Goal: Navigation & Orientation: Find specific page/section

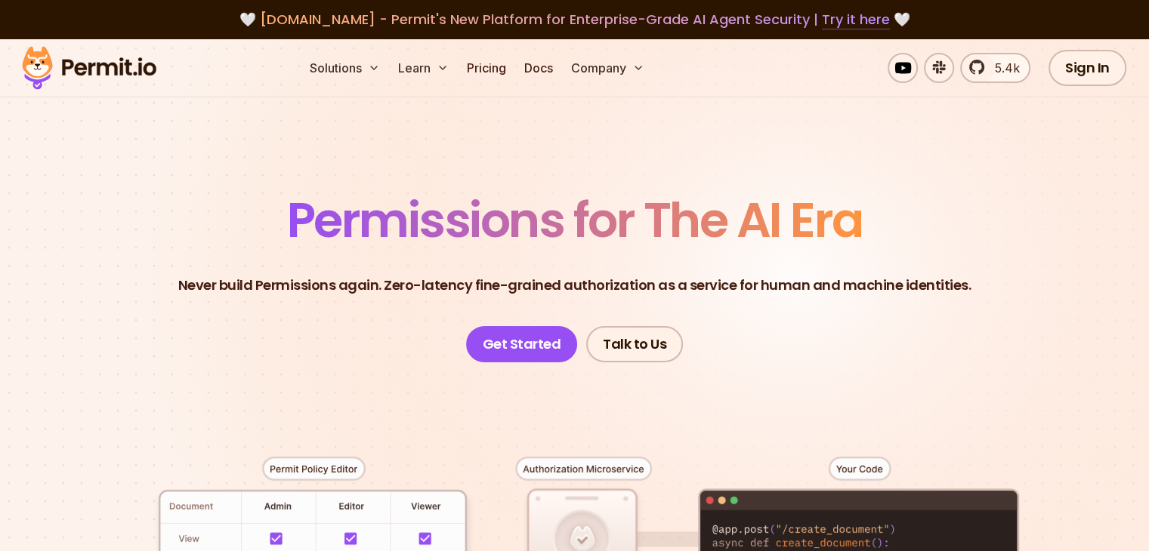
click at [822, 22] on link "Try it here" at bounding box center [856, 20] width 68 height 20
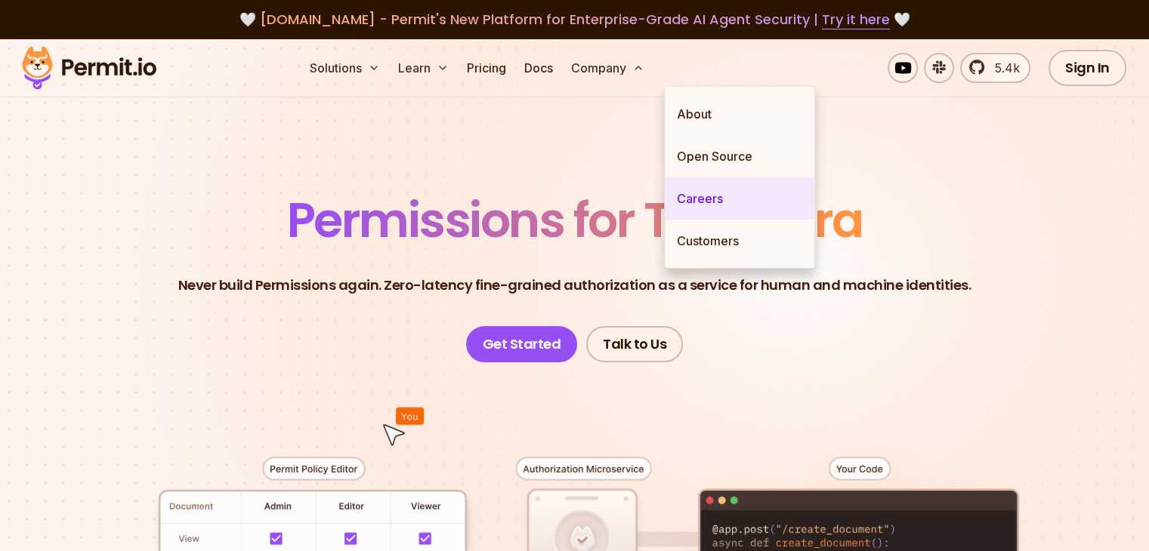
click at [715, 197] on link "Careers" at bounding box center [740, 199] width 150 height 42
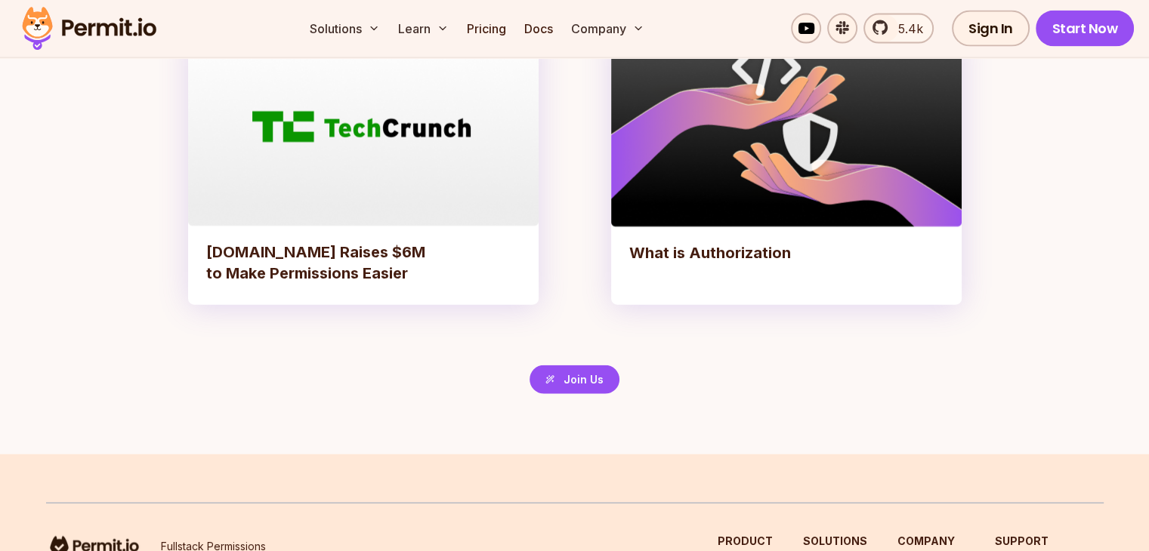
scroll to position [3360, 0]
